Goal: Information Seeking & Learning: Get advice/opinions

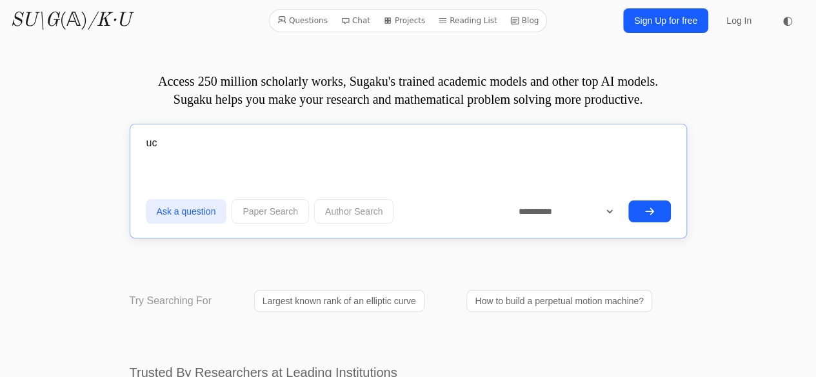
type input "u"
type input "gibt es minijob die ich remote machen kann"
click at [649, 202] on button "submit" at bounding box center [649, 212] width 43 height 22
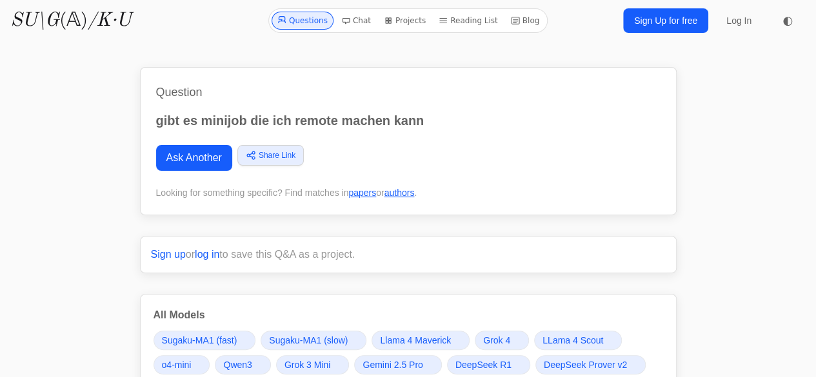
click at [631, 164] on div "Ask Another Share Link Copy link Twitter Facebook LinkedIn Email Bluesky [GEOGR…" at bounding box center [408, 158] width 504 height 26
click at [515, 341] on span at bounding box center [517, 340] width 5 height 5
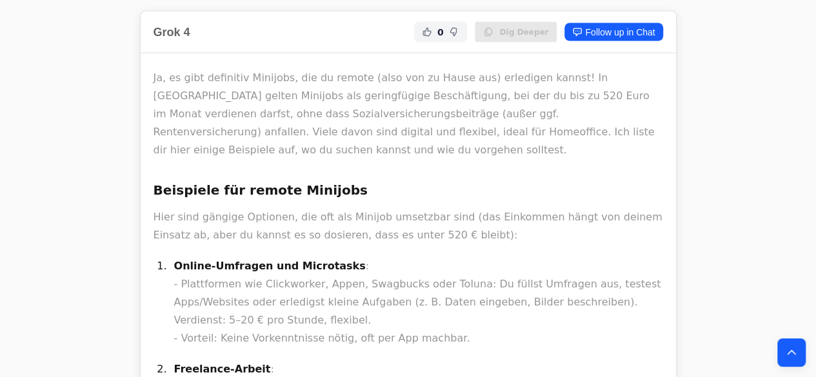
scroll to position [3310, 0]
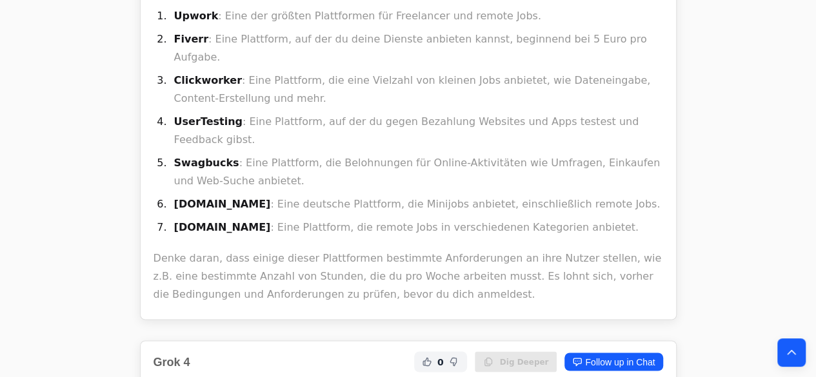
drag, startPoint x: 284, startPoint y: 268, endPoint x: 453, endPoint y: 268, distance: 169.0
drag, startPoint x: 454, startPoint y: 268, endPoint x: 409, endPoint y: 183, distance: 96.4
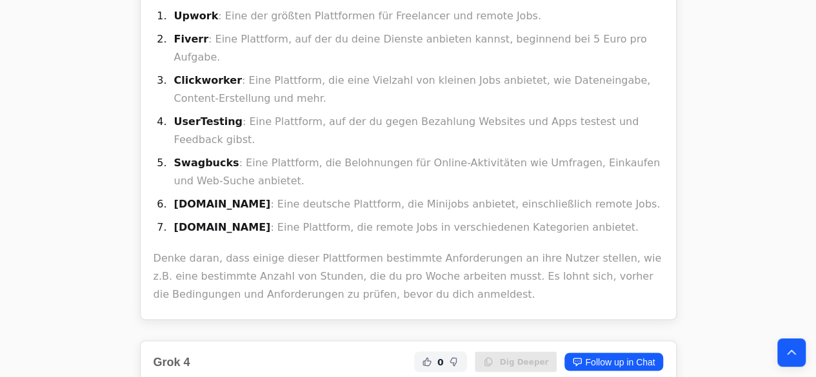
copy p "lickworker, Appen, Swagbucks oder Toluna"
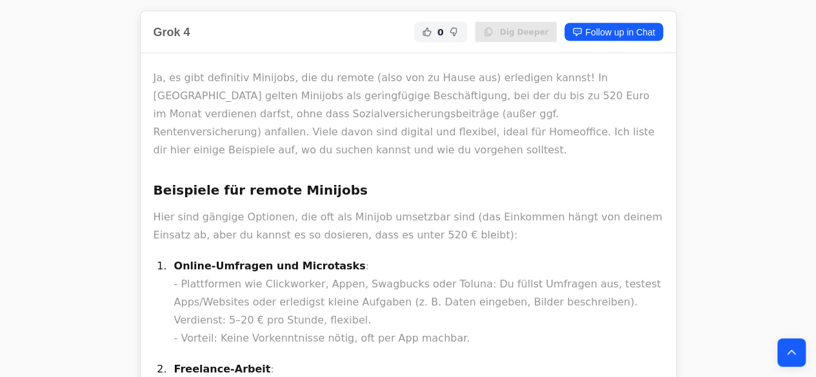
copy p "Upwork"
